Goal: Information Seeking & Learning: Learn about a topic

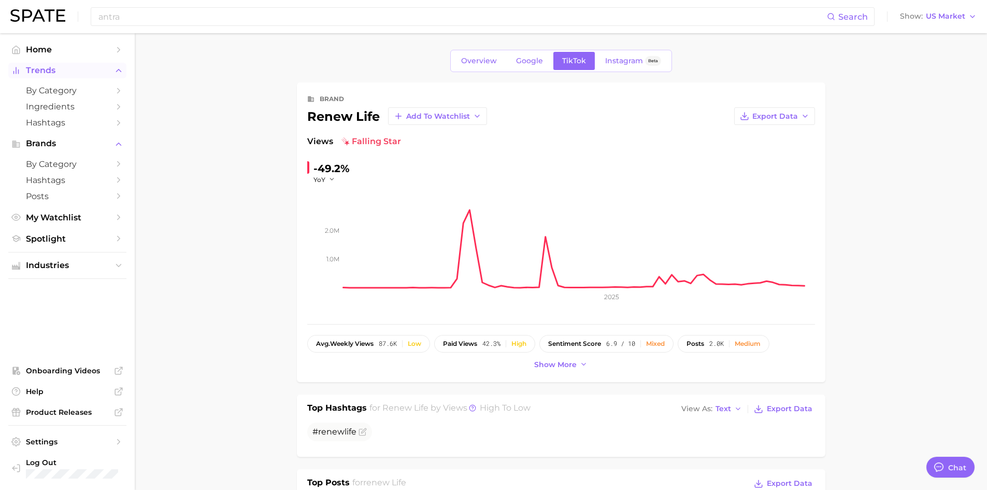
click at [39, 76] on button "Trends" at bounding box center [67, 71] width 118 height 16
click at [38, 92] on span "by Category" at bounding box center [67, 91] width 83 height 10
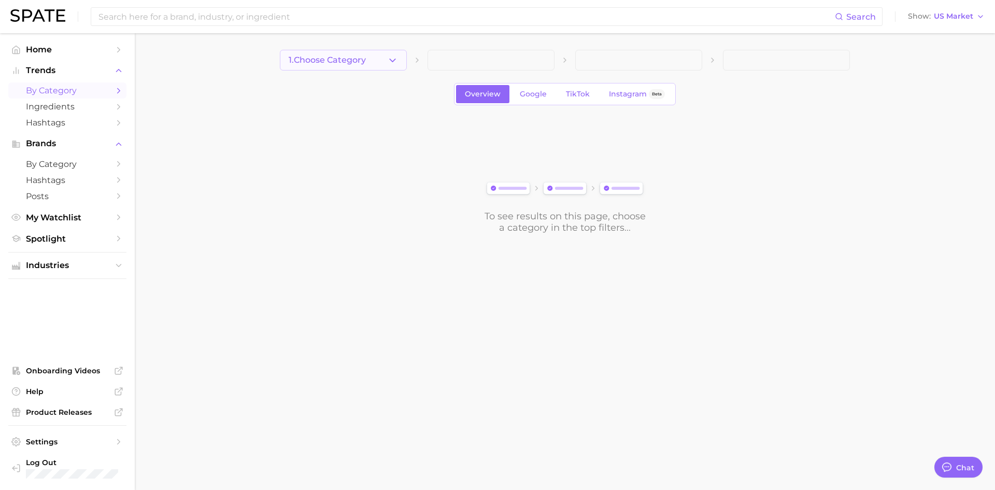
click at [394, 60] on polyline "button" at bounding box center [393, 60] width 6 height 3
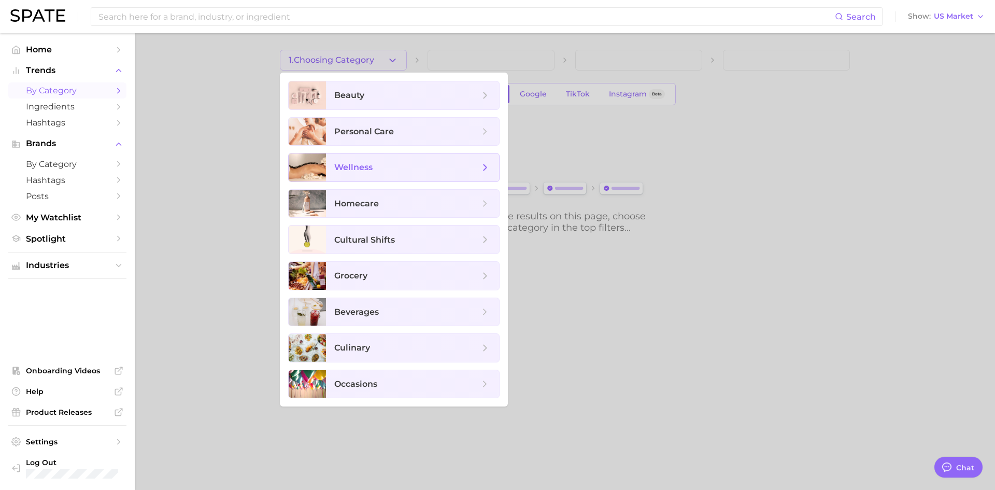
click at [402, 168] on span "wellness" at bounding box center [406, 167] width 145 height 11
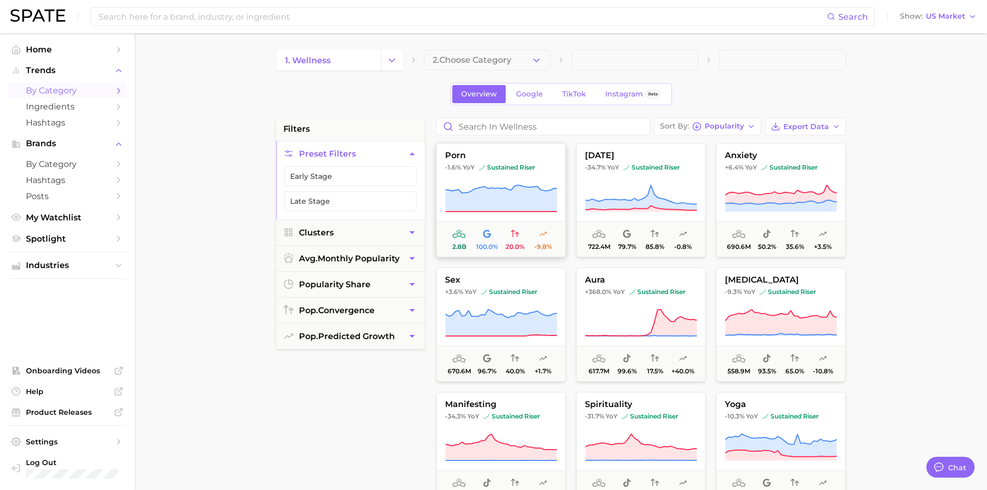
click at [513, 234] on icon at bounding box center [515, 233] width 8 height 7
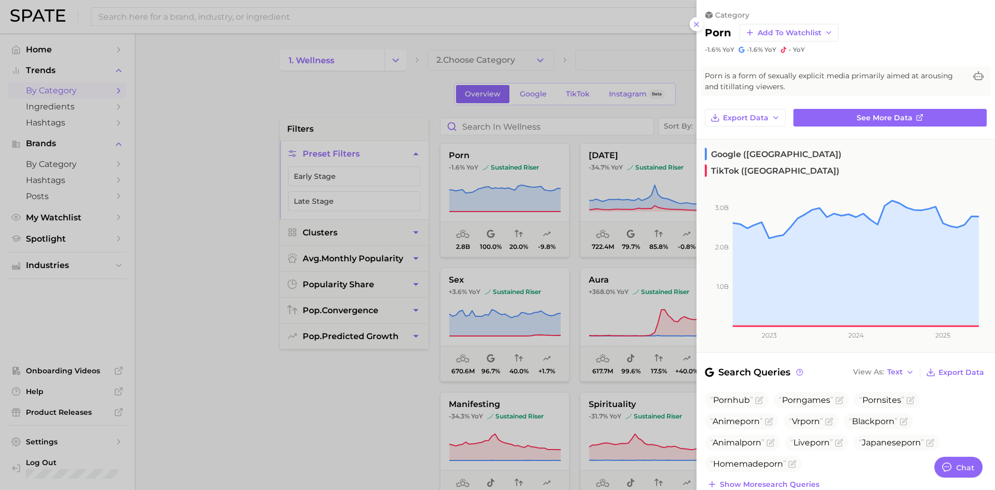
click at [237, 125] on div at bounding box center [497, 245] width 995 height 490
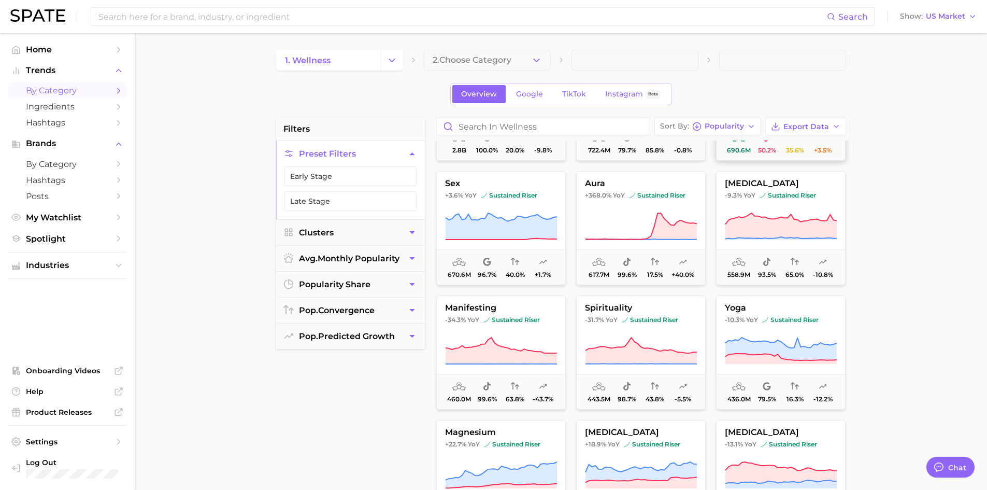
scroll to position [104, 0]
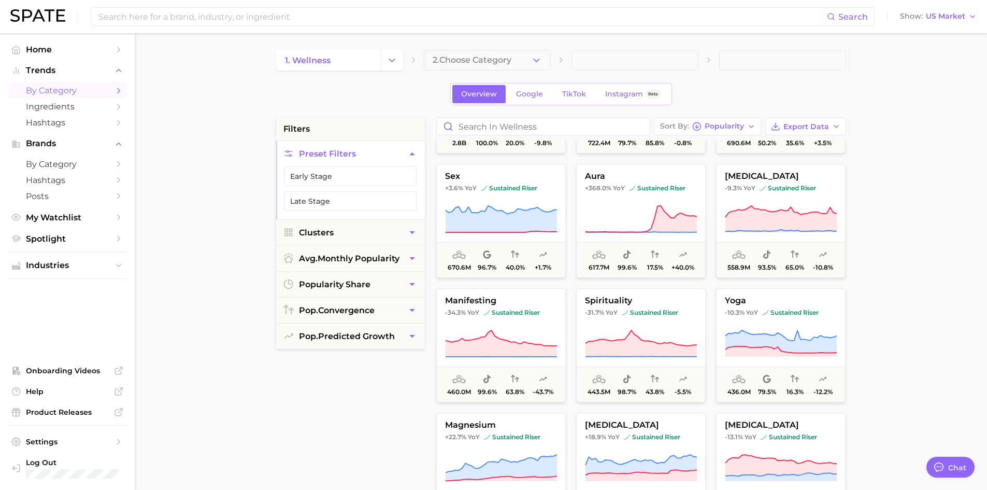
click at [504, 66] on button "2. Choose Category" at bounding box center [487, 60] width 127 height 21
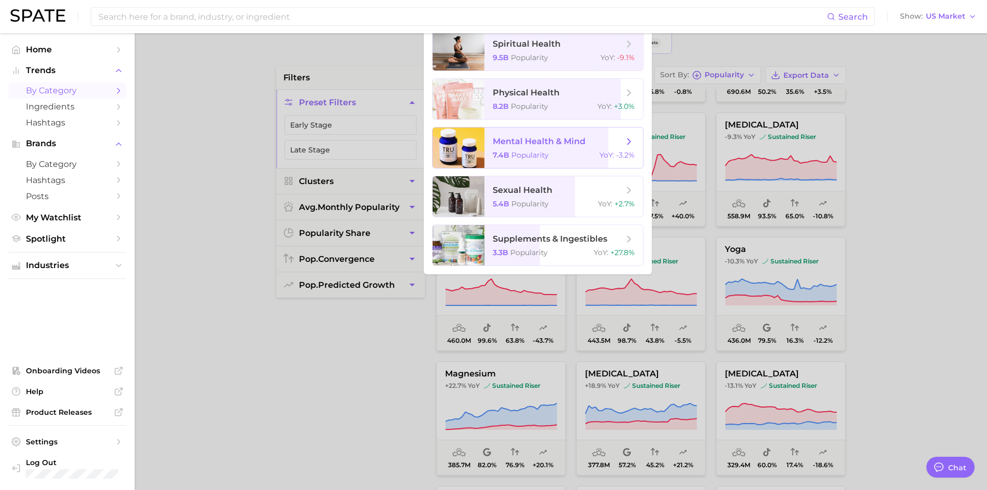
scroll to position [52, 0]
click at [521, 234] on span "supplements & ingestibles" at bounding box center [550, 238] width 115 height 10
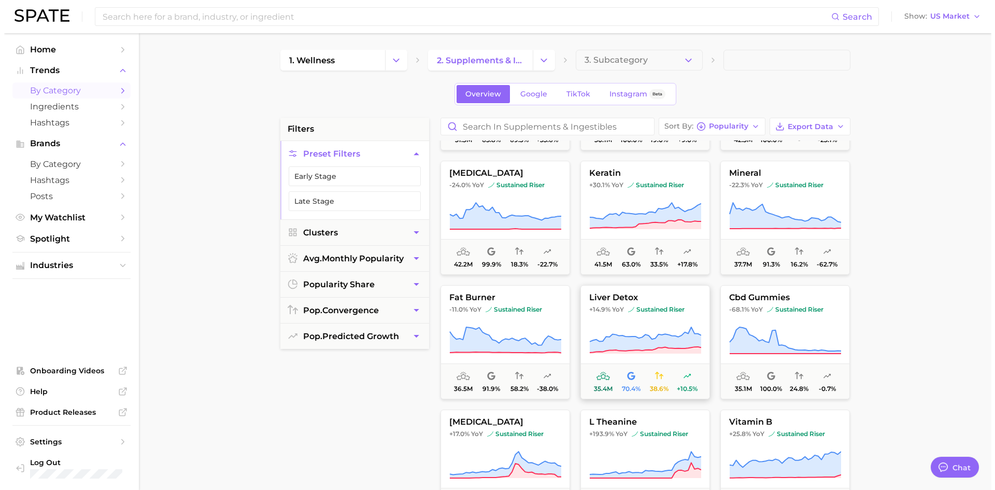
scroll to position [622, 0]
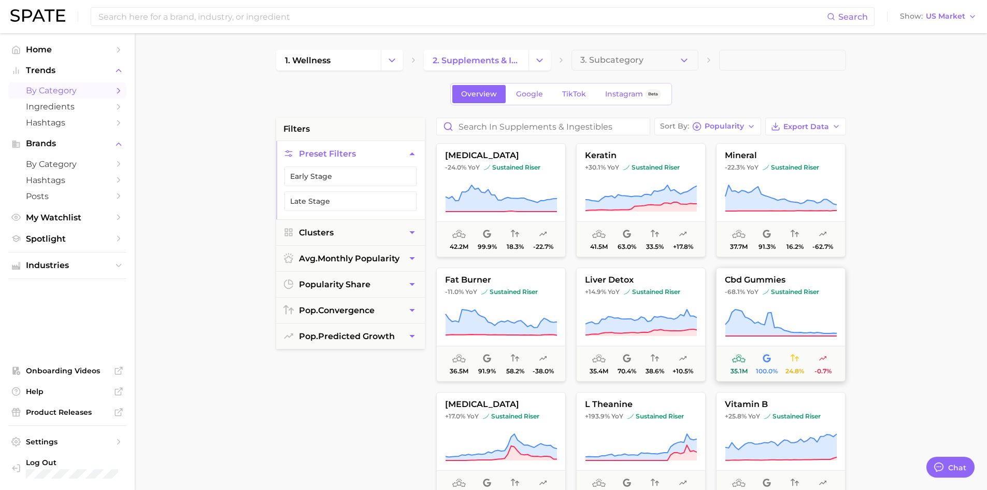
click at [770, 316] on icon at bounding box center [780, 322] width 111 height 26
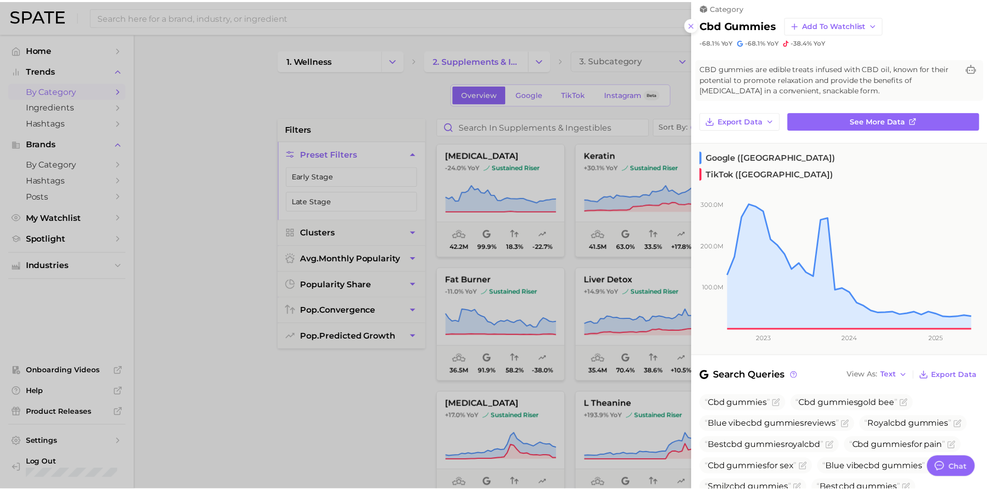
scroll to position [0, 0]
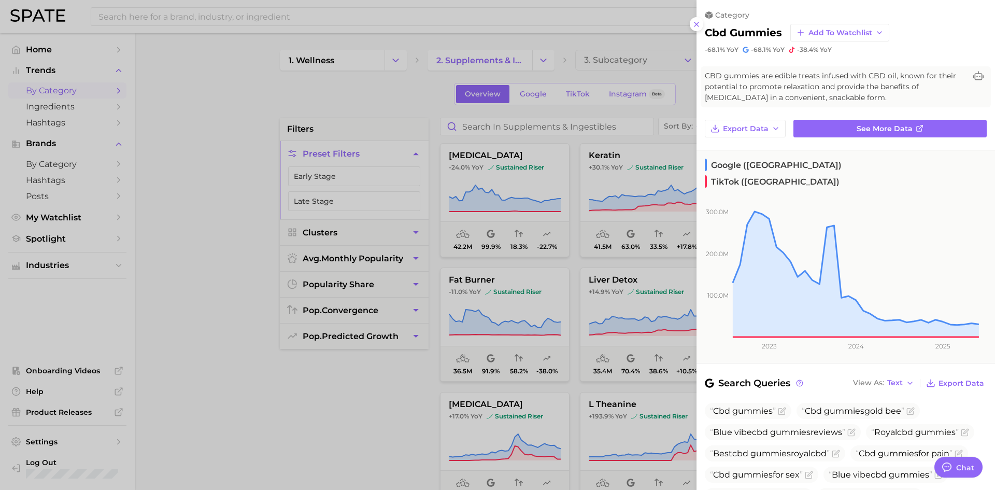
click at [683, 94] on div at bounding box center [497, 245] width 995 height 490
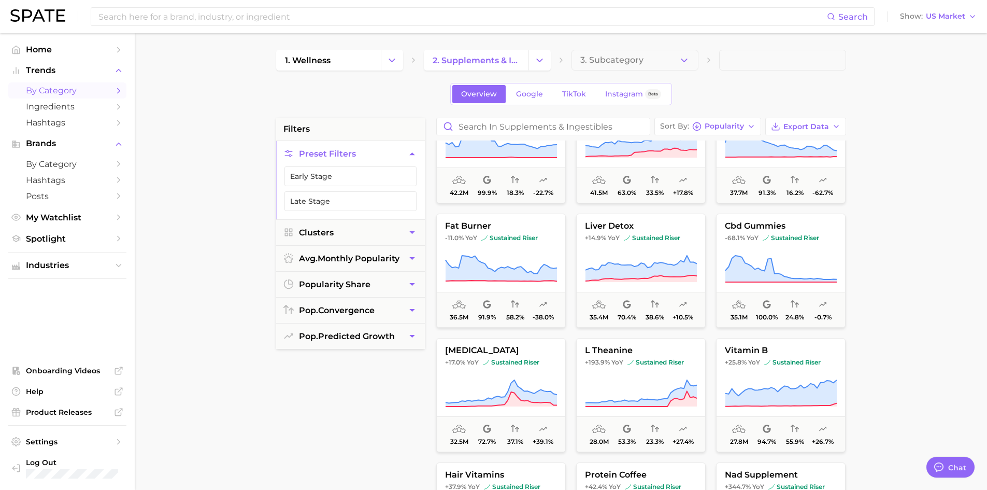
scroll to position [674, 0]
click at [623, 246] on button "liver detox +14.9% YoY sustained riser 35.4m 70.4% 38.6% +10.5%" at bounding box center [641, 273] width 130 height 114
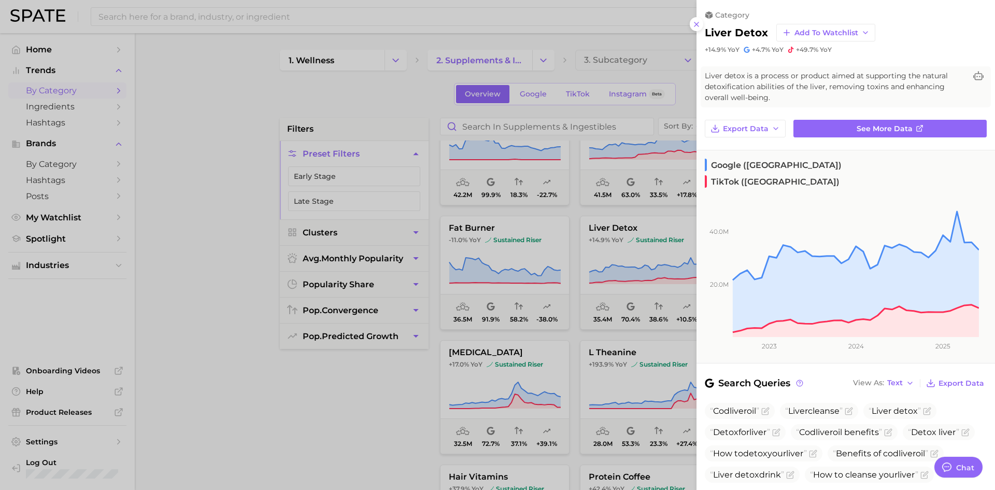
click at [322, 419] on div at bounding box center [497, 245] width 995 height 490
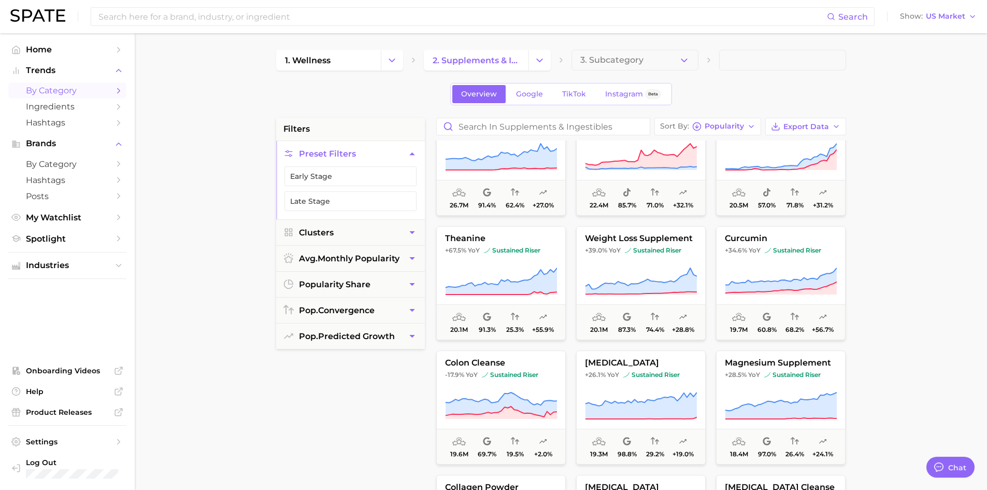
scroll to position [1088, 0]
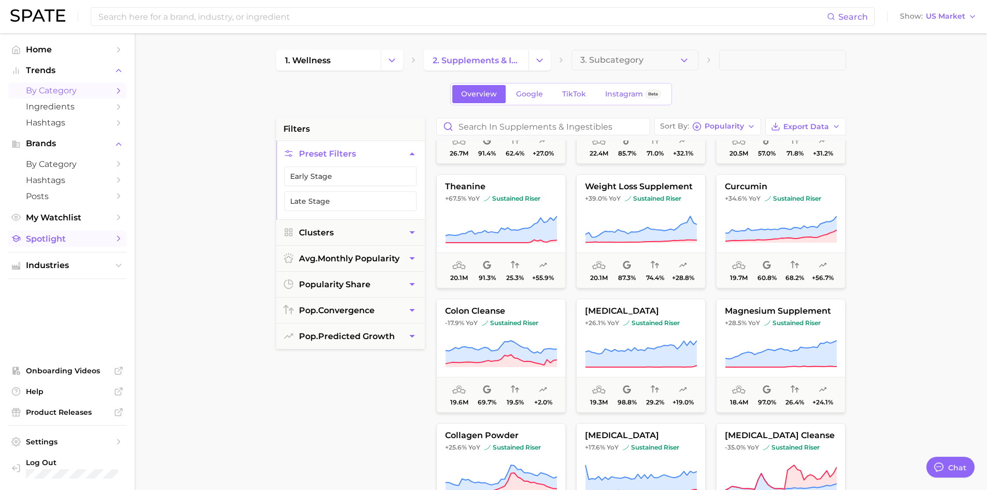
click at [64, 240] on span "Spotlight" at bounding box center [67, 239] width 83 height 10
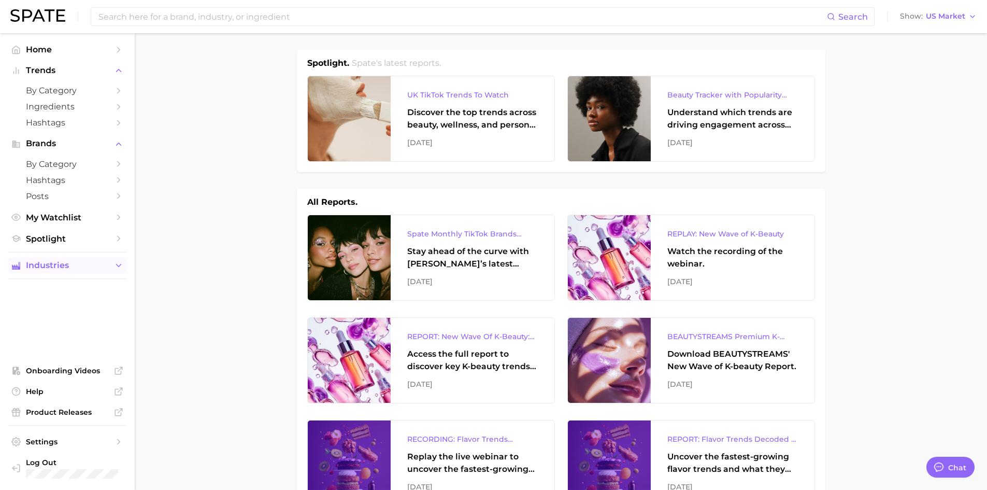
click at [60, 266] on span "Industries" at bounding box center [67, 265] width 83 height 9
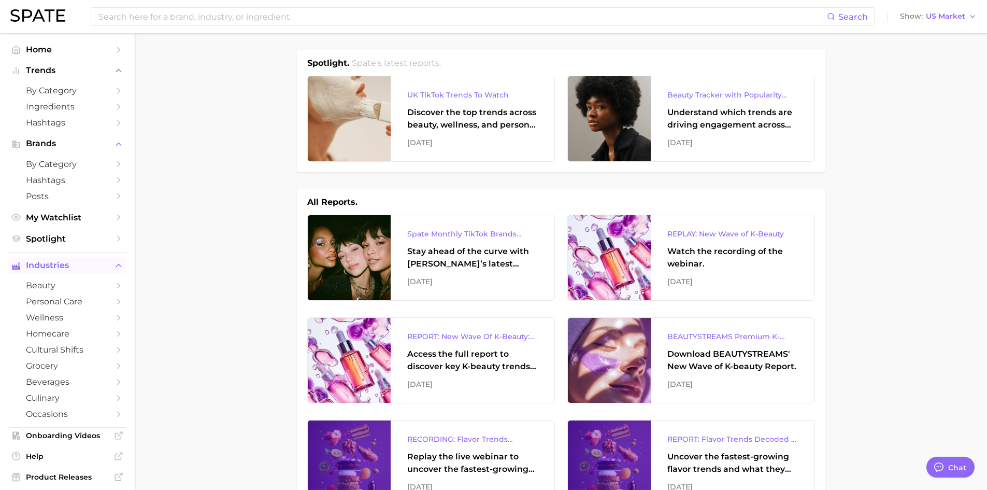
click at [60, 266] on span "Industries" at bounding box center [67, 265] width 83 height 9
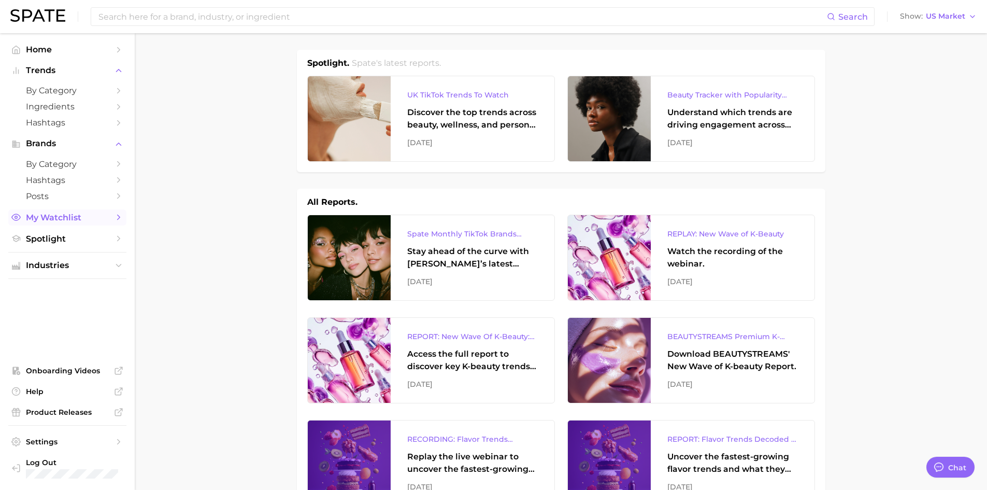
click at [70, 218] on span "My Watchlist" at bounding box center [67, 217] width 83 height 10
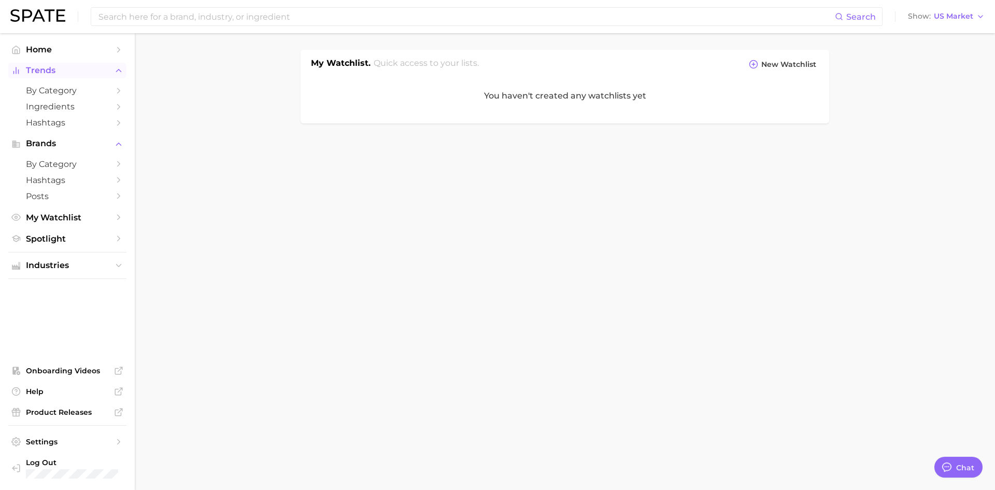
click at [45, 72] on span "Trends" at bounding box center [67, 70] width 83 height 9
click at [51, 125] on span "Hashtags" at bounding box center [67, 123] width 83 height 10
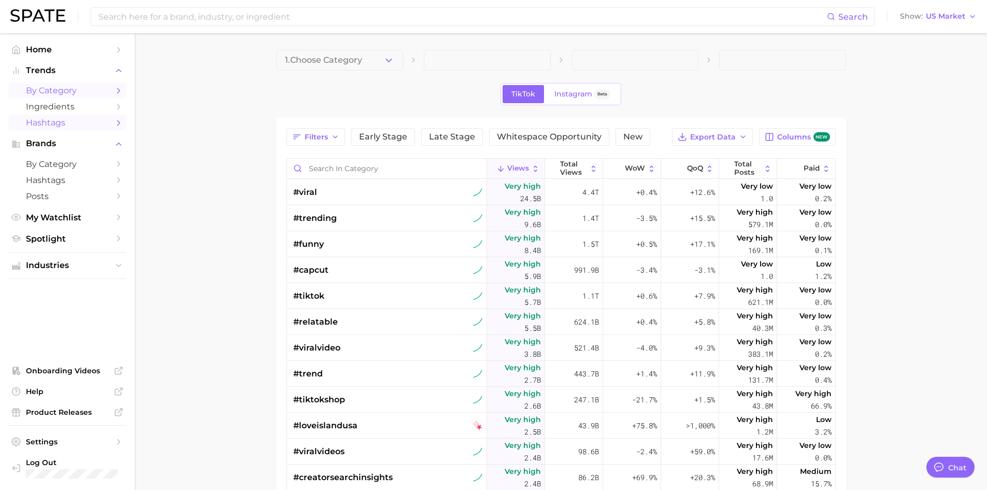
click at [60, 87] on span "by Category" at bounding box center [67, 91] width 83 height 10
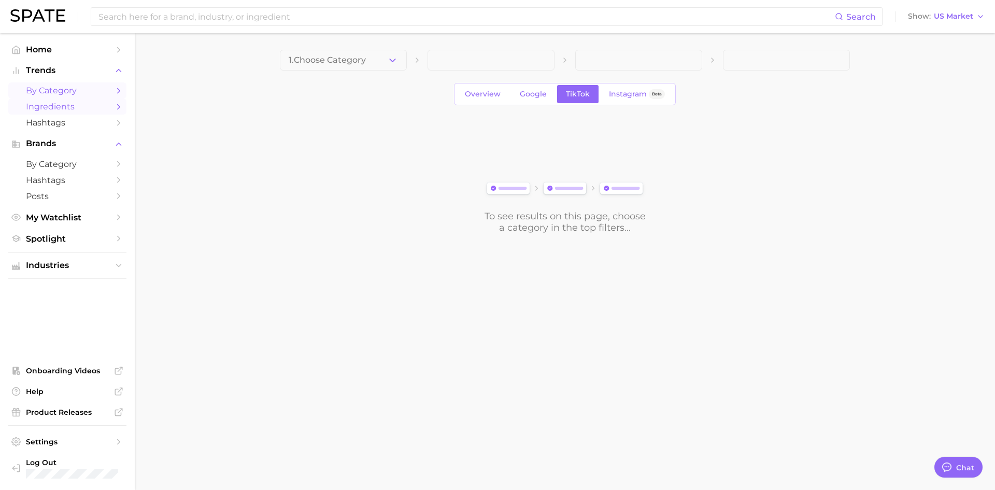
click at [58, 99] on link "Ingredients" at bounding box center [67, 106] width 118 height 16
click at [387, 63] on icon "button" at bounding box center [392, 60] width 11 height 11
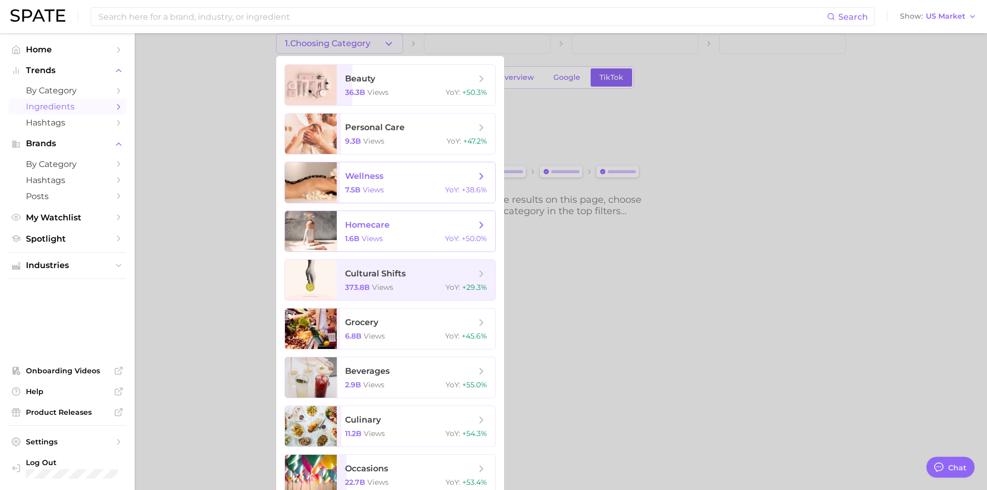
scroll to position [31, 0]
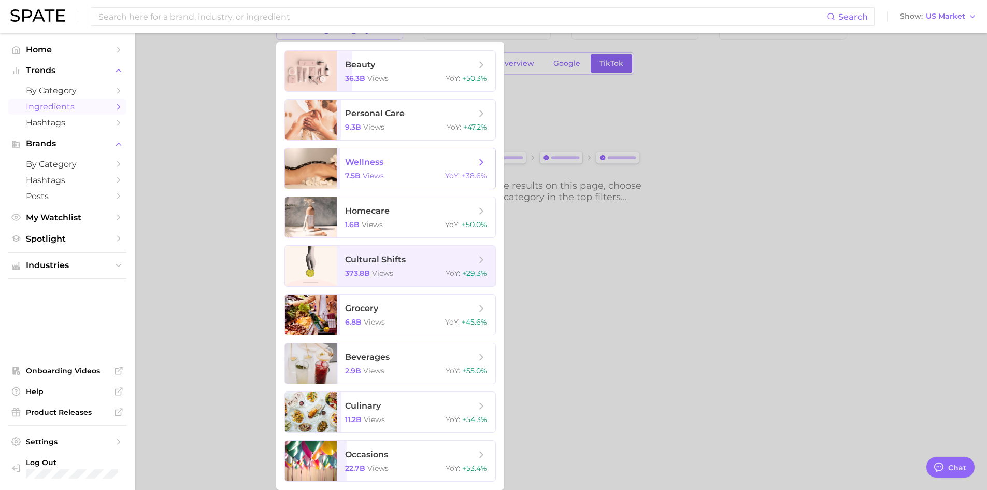
click at [366, 169] on span "wellness 7.5b views YoY : +38.6%" at bounding box center [416, 168] width 159 height 40
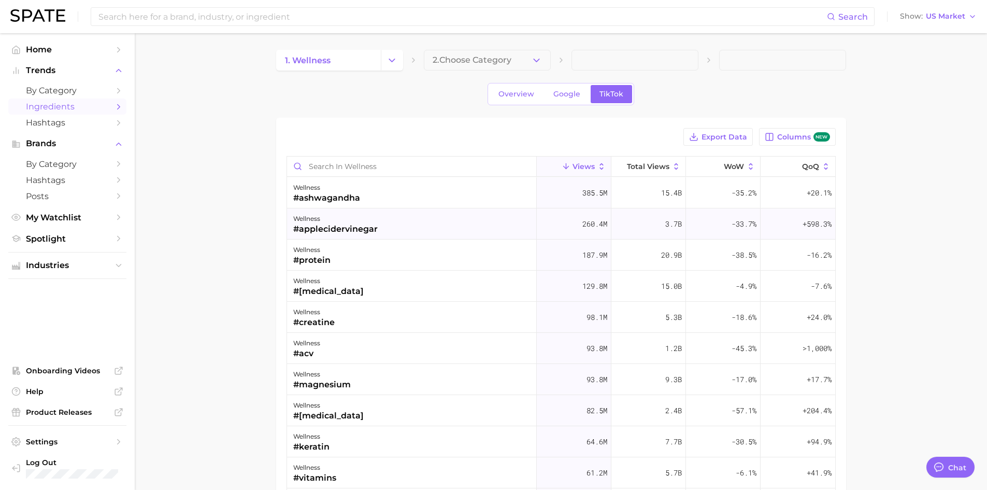
click at [330, 224] on div "#applecidervinegar" at bounding box center [335, 229] width 84 height 12
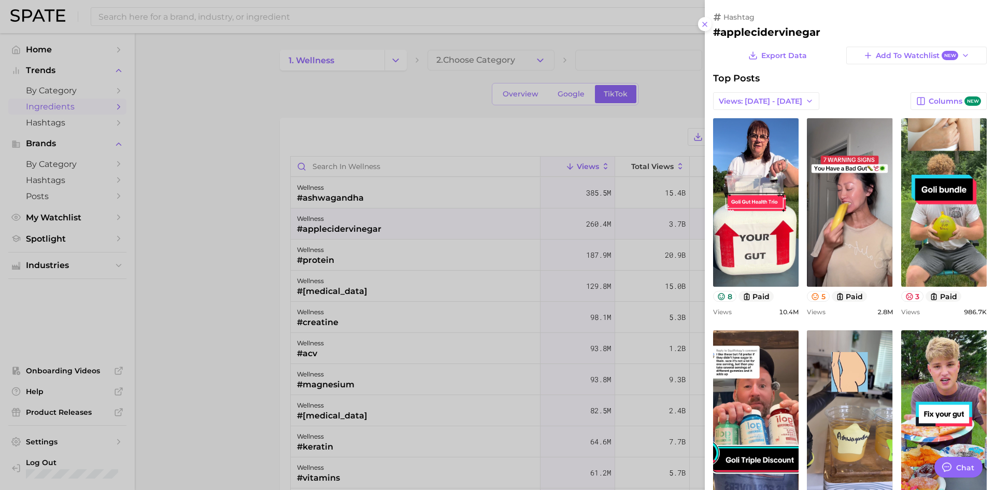
click at [438, 81] on div at bounding box center [497, 245] width 995 height 490
